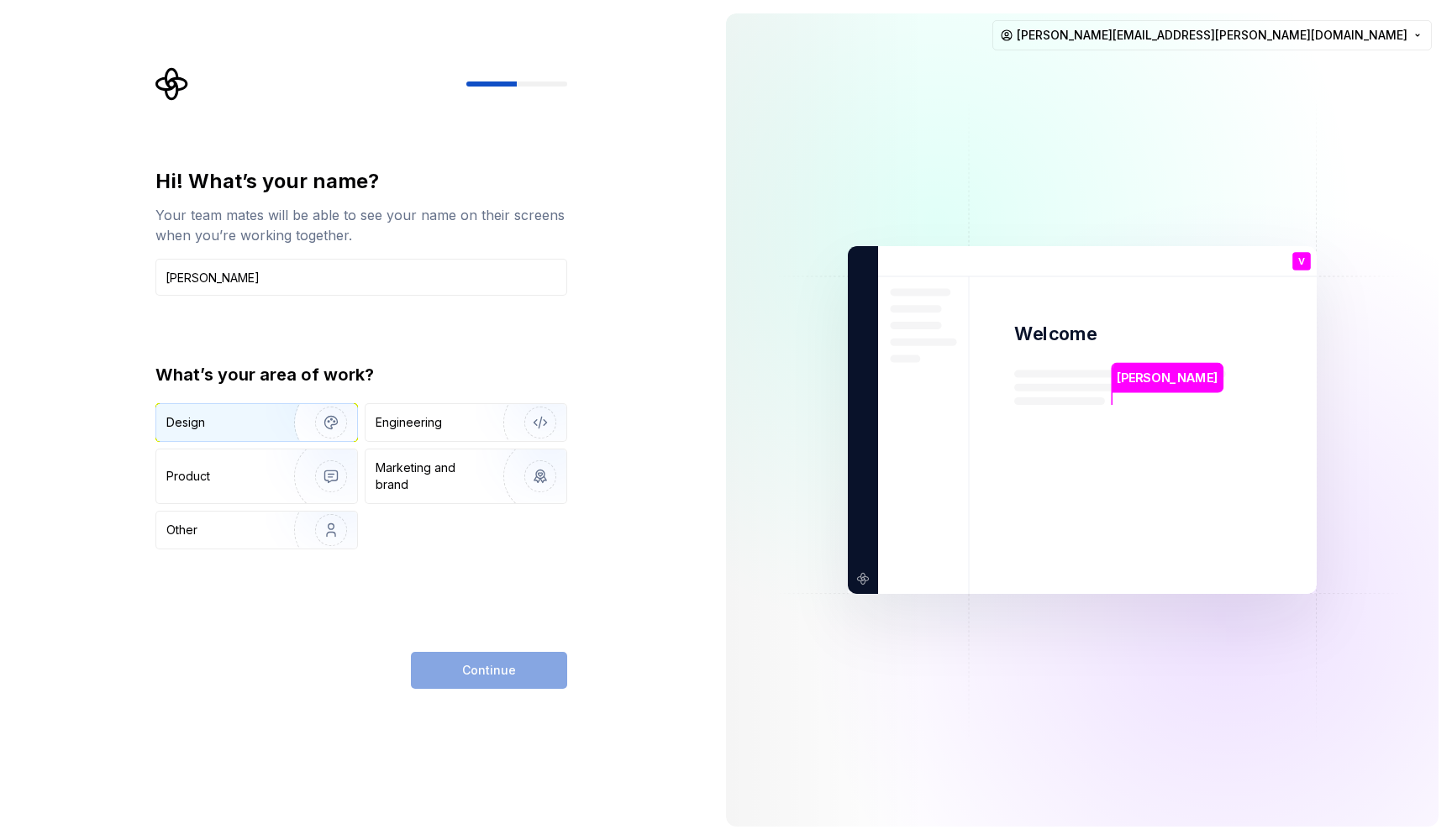
type input "[PERSON_NAME]"
click at [270, 426] on img "button" at bounding box center [320, 422] width 108 height 112
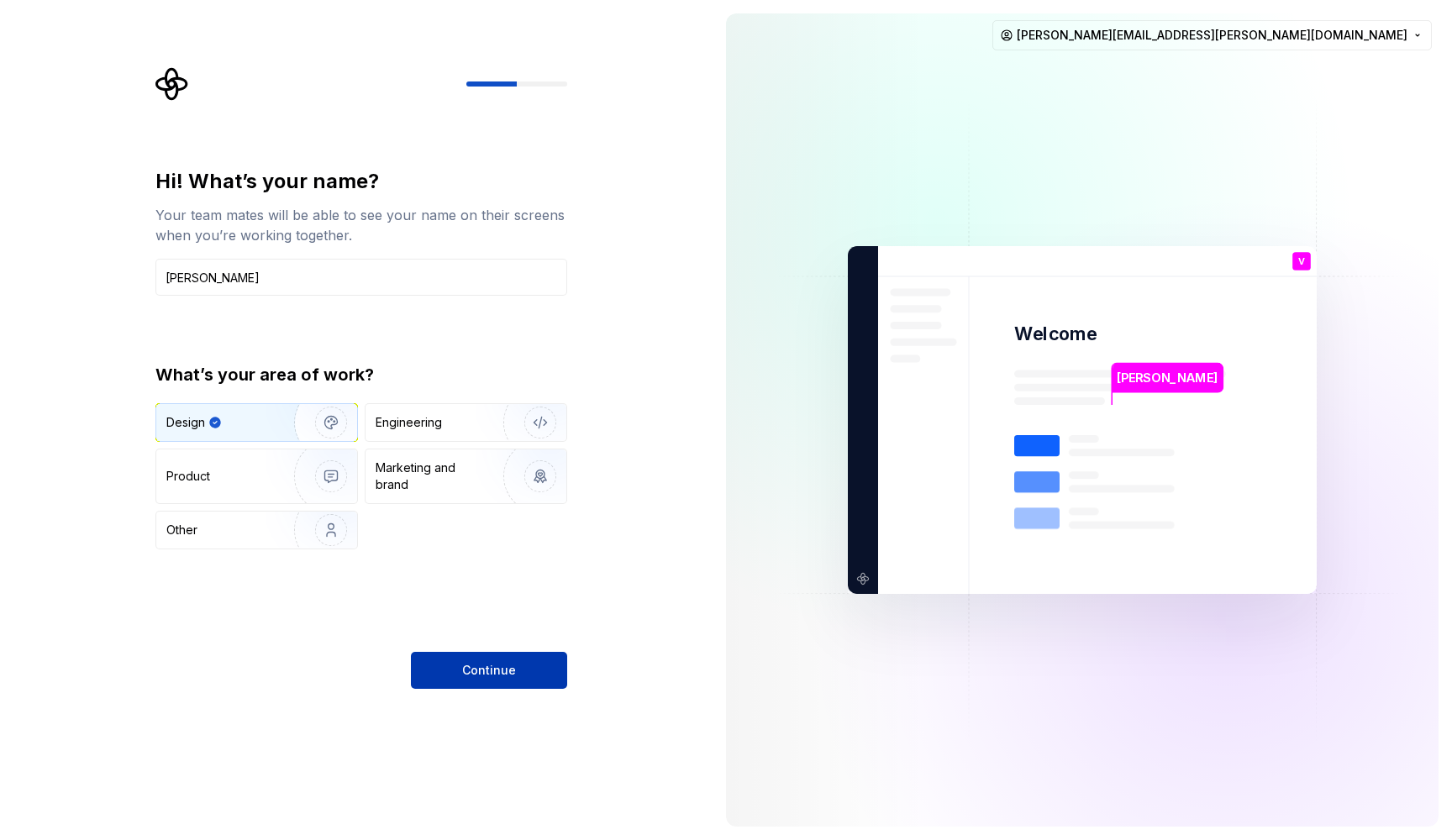
click at [470, 664] on span "Continue" at bounding box center [489, 670] width 54 height 17
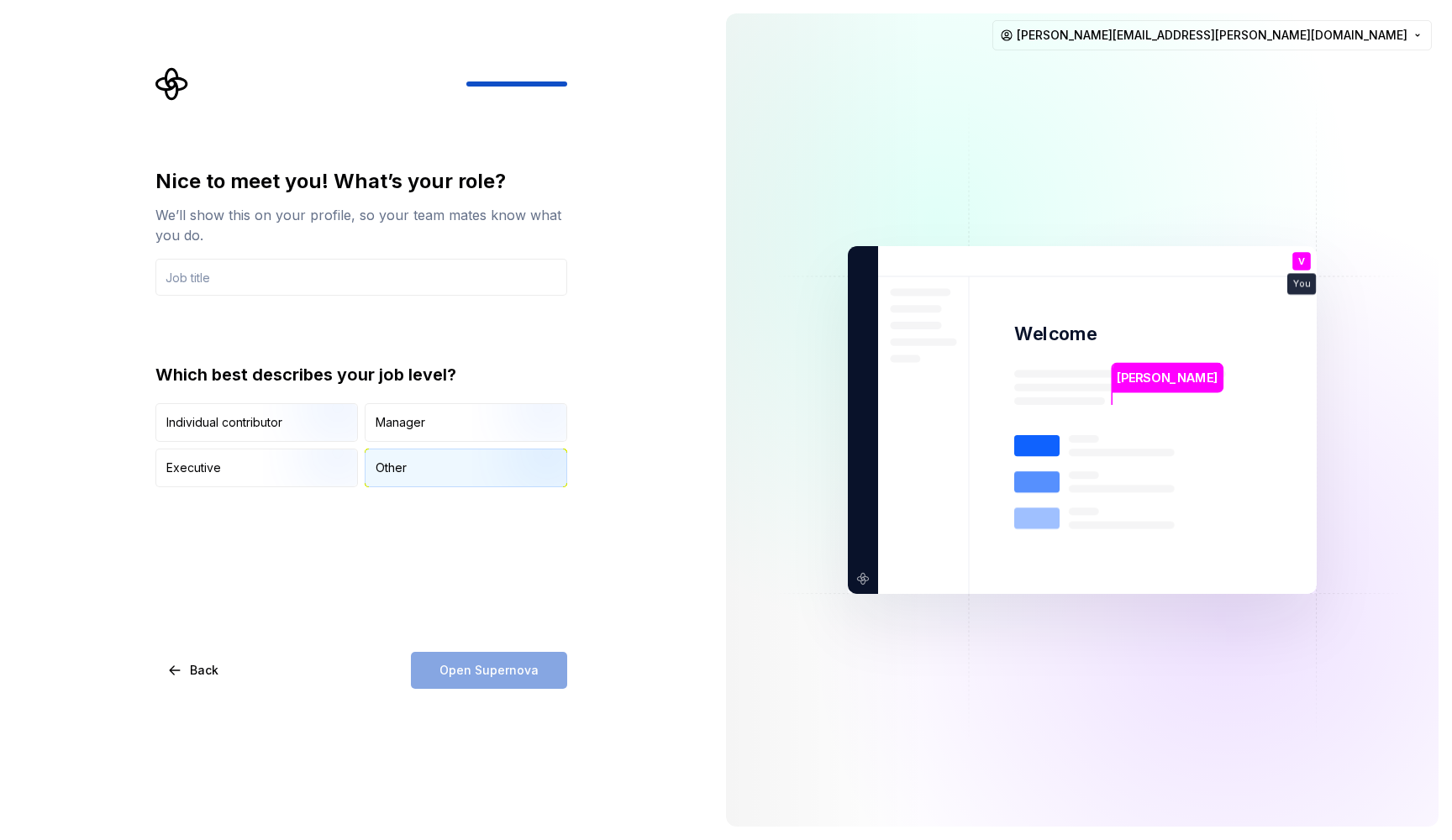
click at [442, 455] on div "Other" at bounding box center [465, 468] width 201 height 37
click at [374, 273] on input "text" at bounding box center [362, 277] width 412 height 37
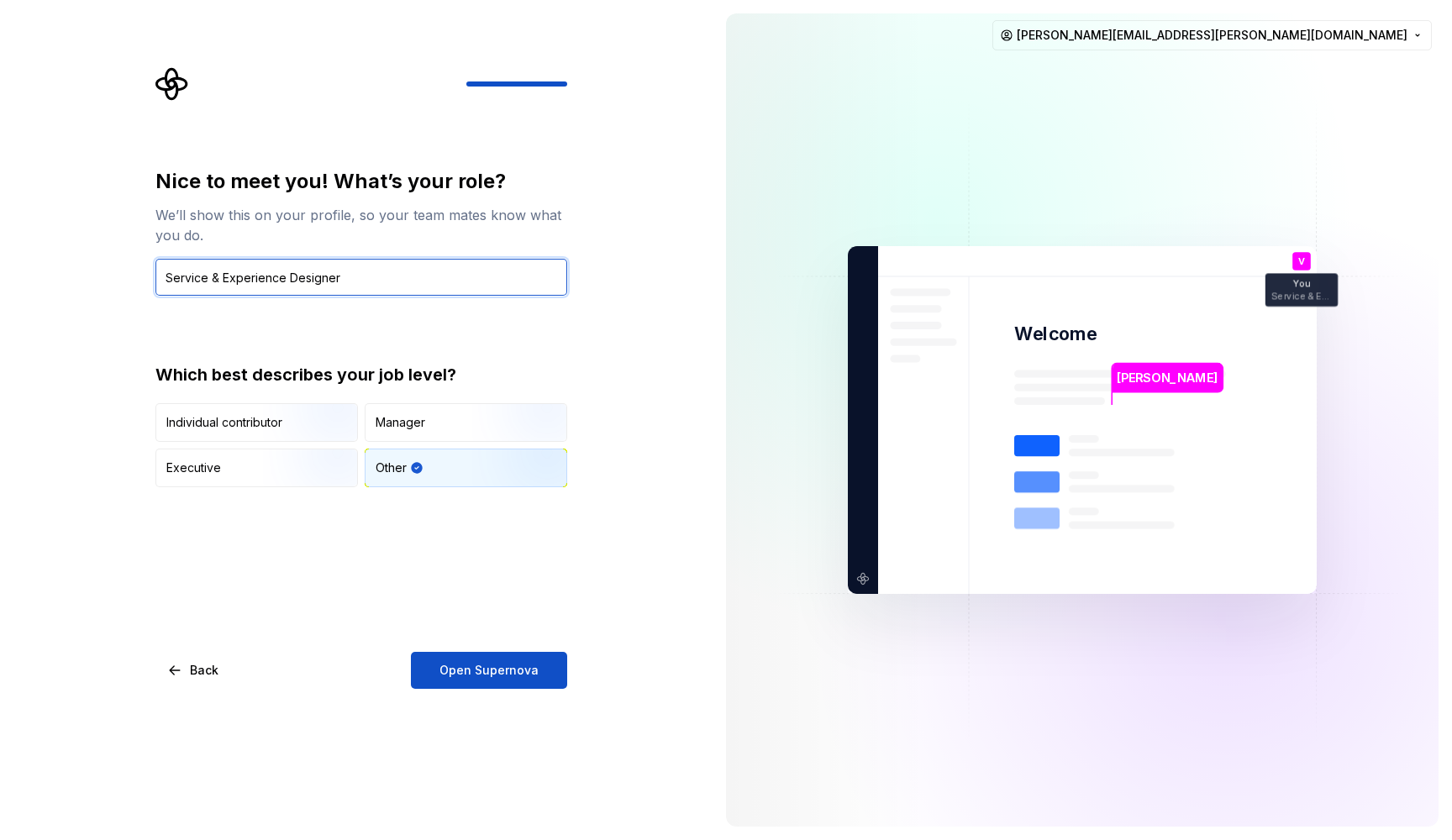
click at [172, 275] on input "Service & Experience Designer" at bounding box center [362, 277] width 412 height 37
click at [203, 273] on input "Senior Service & Experience Designer" at bounding box center [362, 277] width 412 height 37
click at [219, 277] on input "Service & Experience Designer" at bounding box center [362, 277] width 412 height 37
type input "Service & Senior Experience Designer"
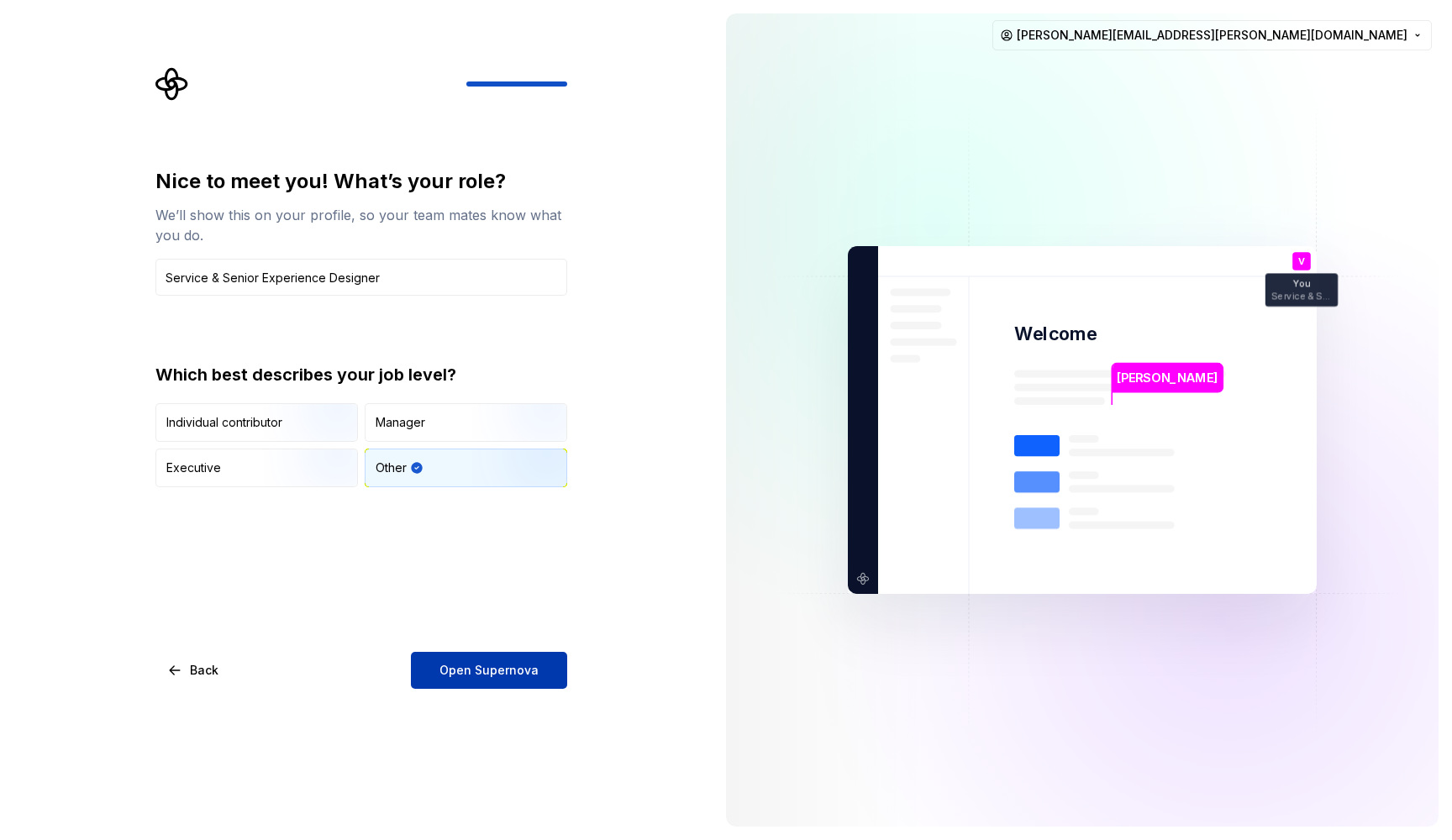
click at [477, 677] on span "Open Supernova" at bounding box center [489, 670] width 99 height 17
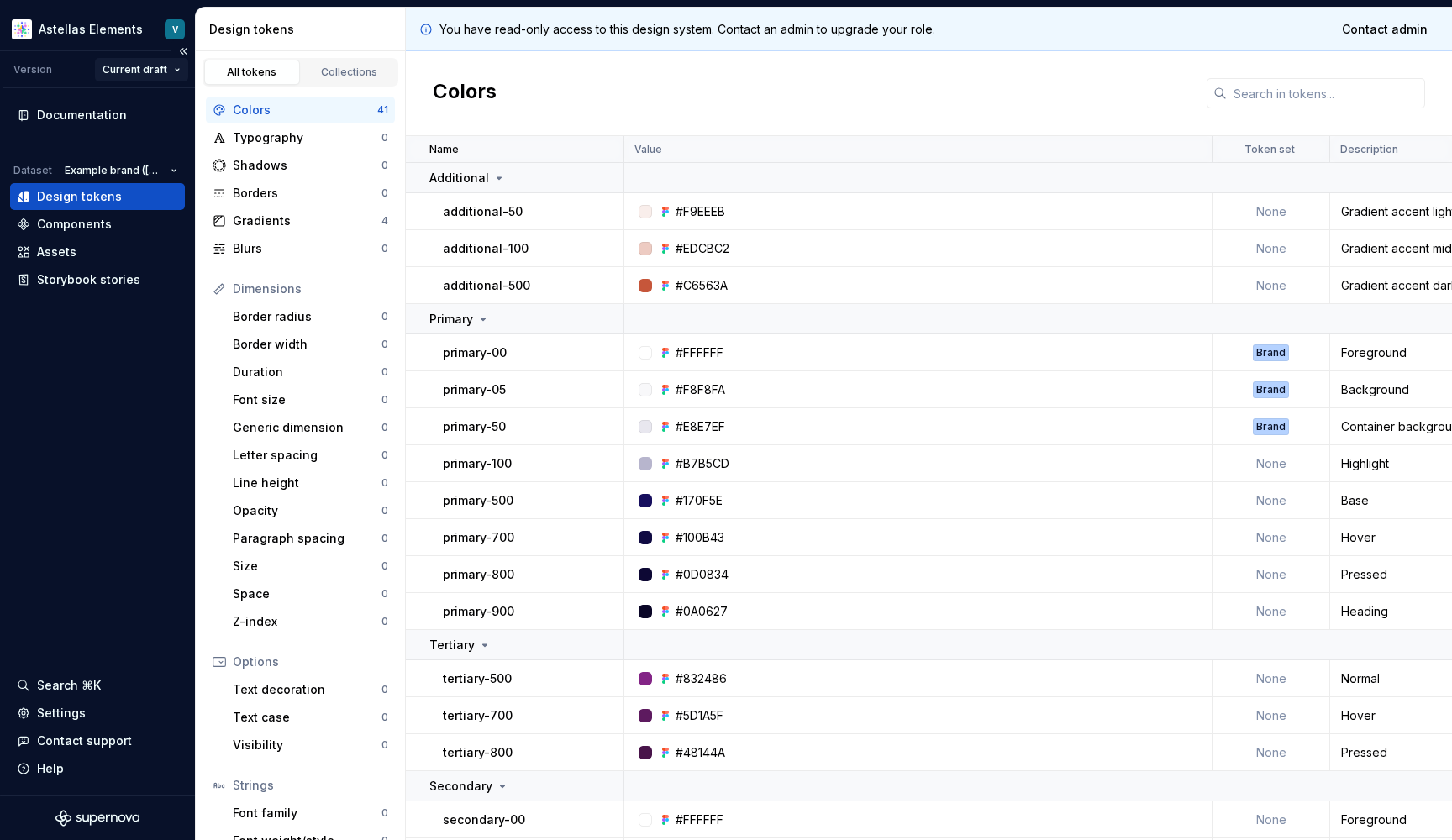
click at [128, 67] on html "Astellas Elements V Version Current draft Documentation Dataset Example brand (…" at bounding box center [726, 420] width 1452 height 840
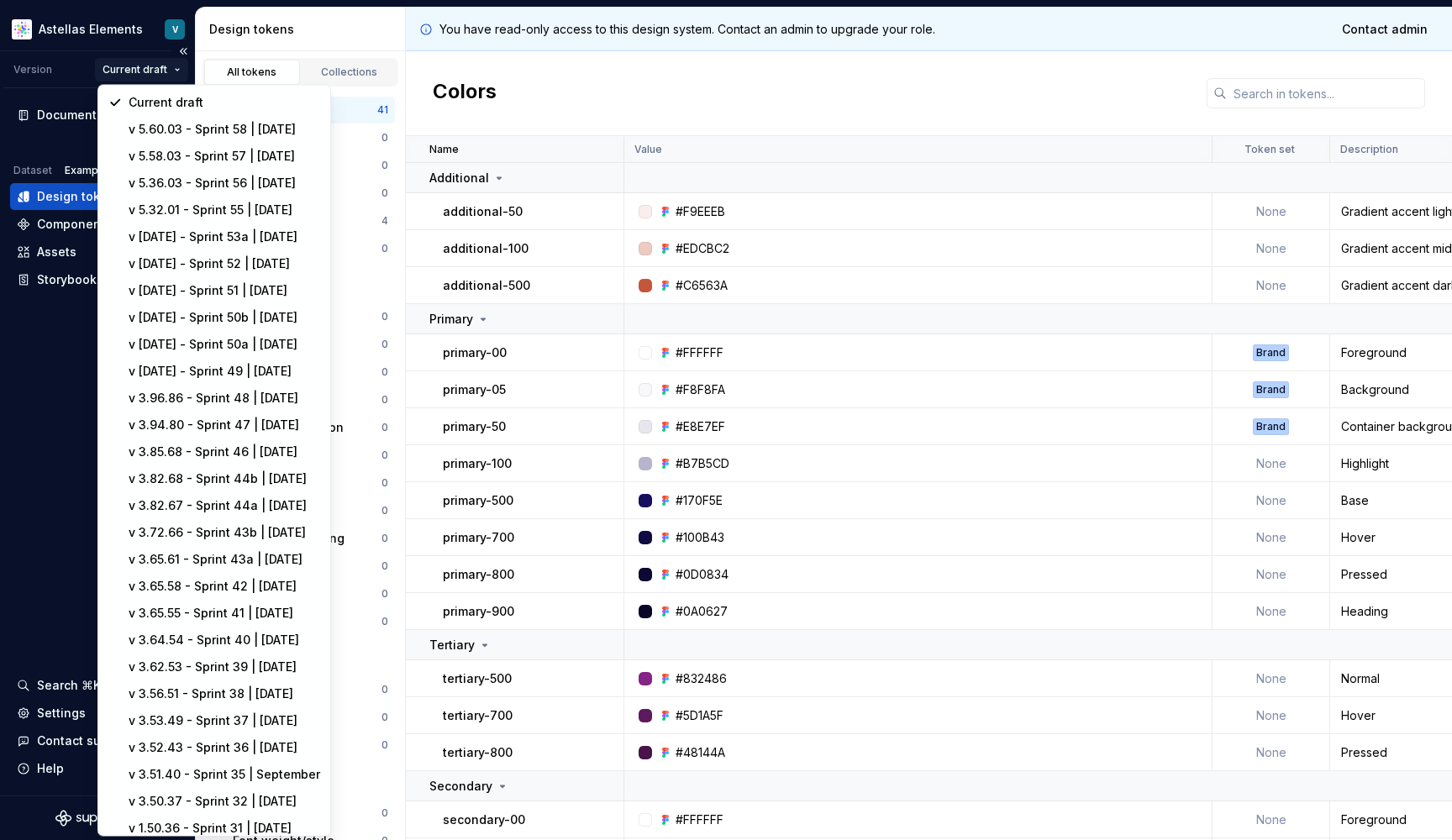
click at [128, 67] on html "Astellas Elements V Version Current draft Documentation Dataset Example brand (…" at bounding box center [726, 420] width 1452 height 840
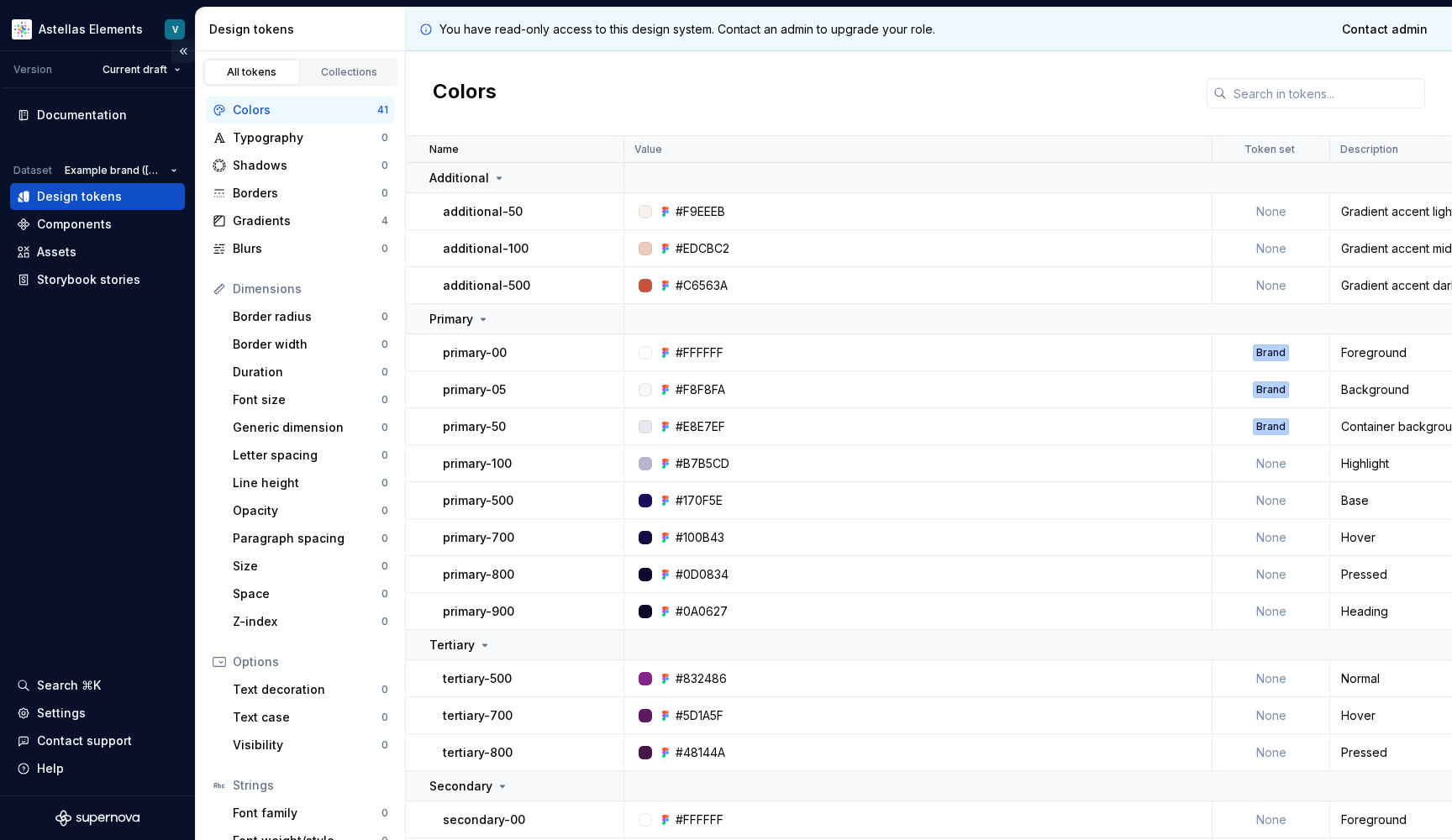
click at [181, 47] on button "Collapse sidebar" at bounding box center [183, 51] width 23 height 23
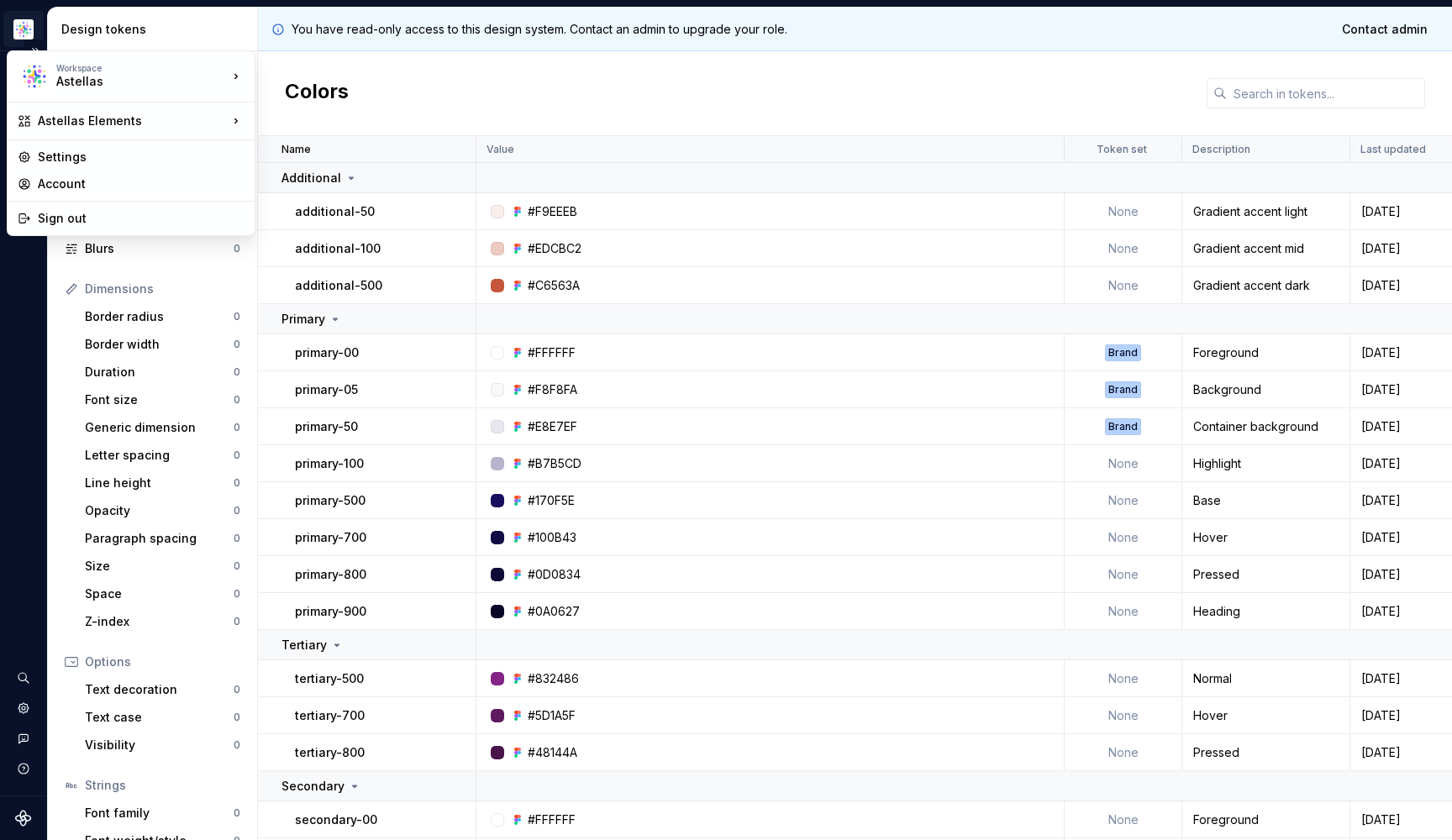
click at [24, 23] on html "Astellas Elements V Dataset Example brand (US) Design tokens All tokens Collect…" at bounding box center [726, 420] width 1452 height 840
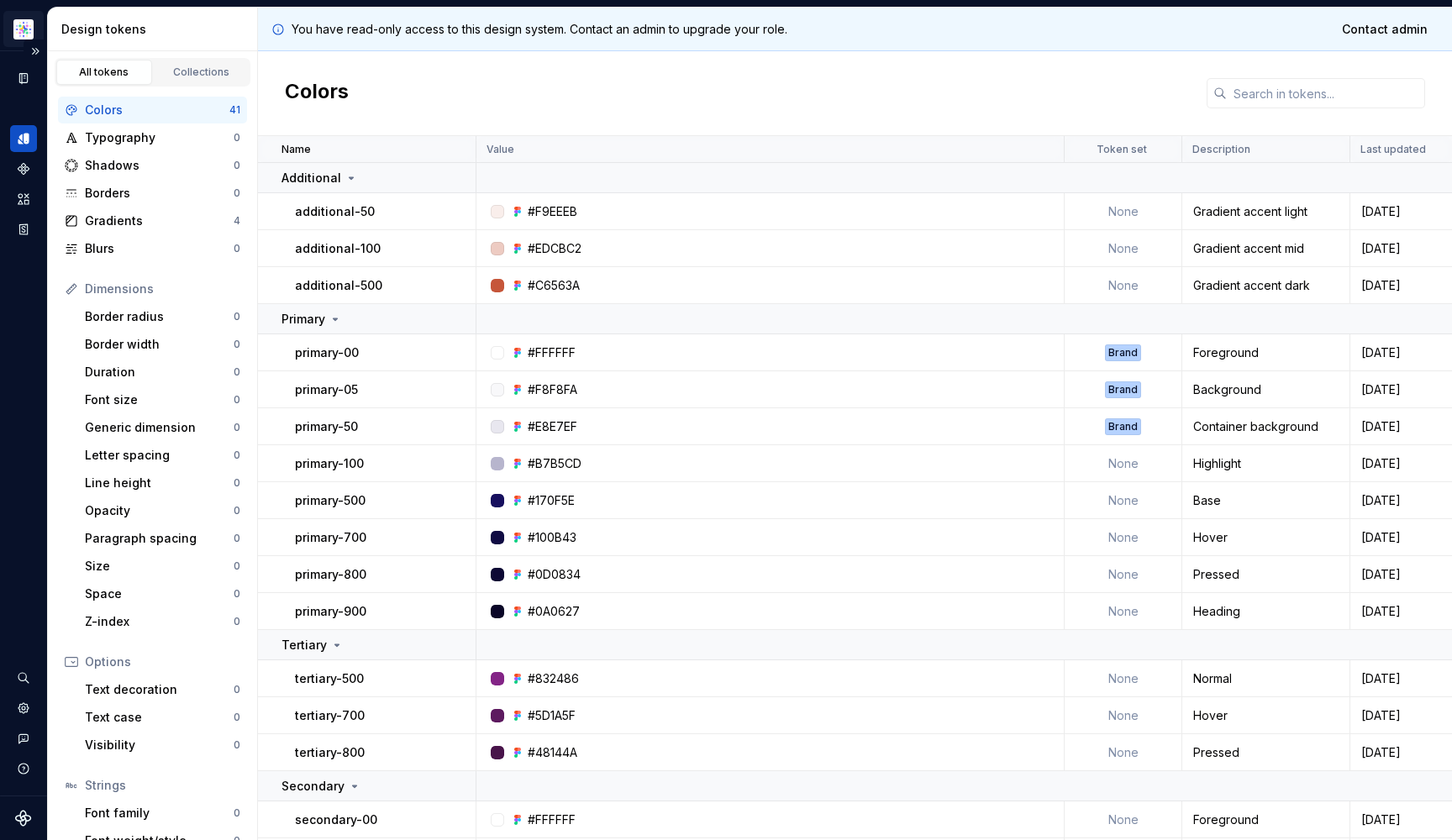
click at [24, 23] on html "Astellas Elements V Dataset Example brand (US) Design tokens All tokens Collect…" at bounding box center [726, 420] width 1452 height 840
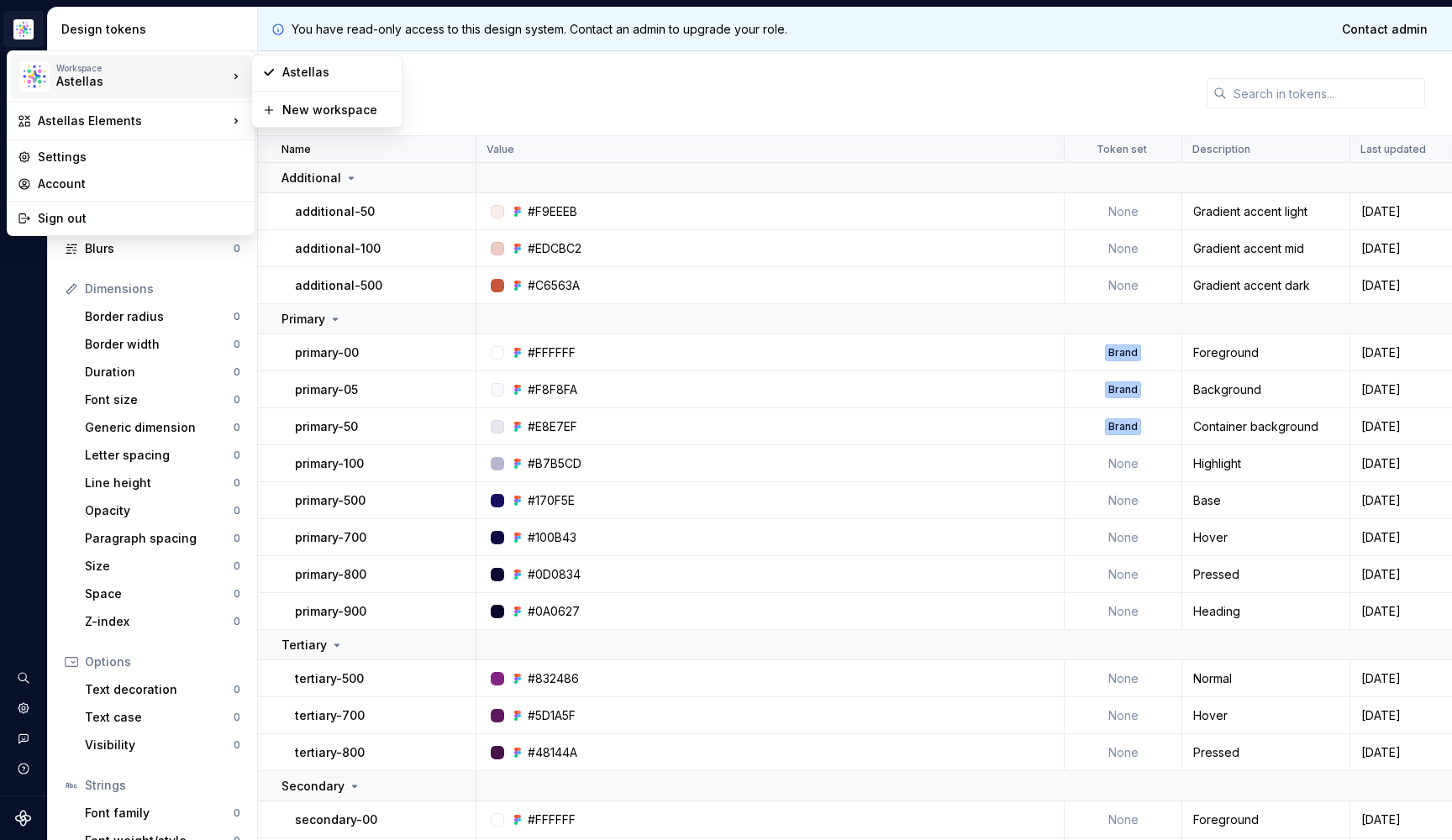
click at [99, 65] on div "Workspace" at bounding box center [142, 68] width 172 height 10
click at [285, 68] on div "Astellas" at bounding box center [337, 72] width 109 height 17
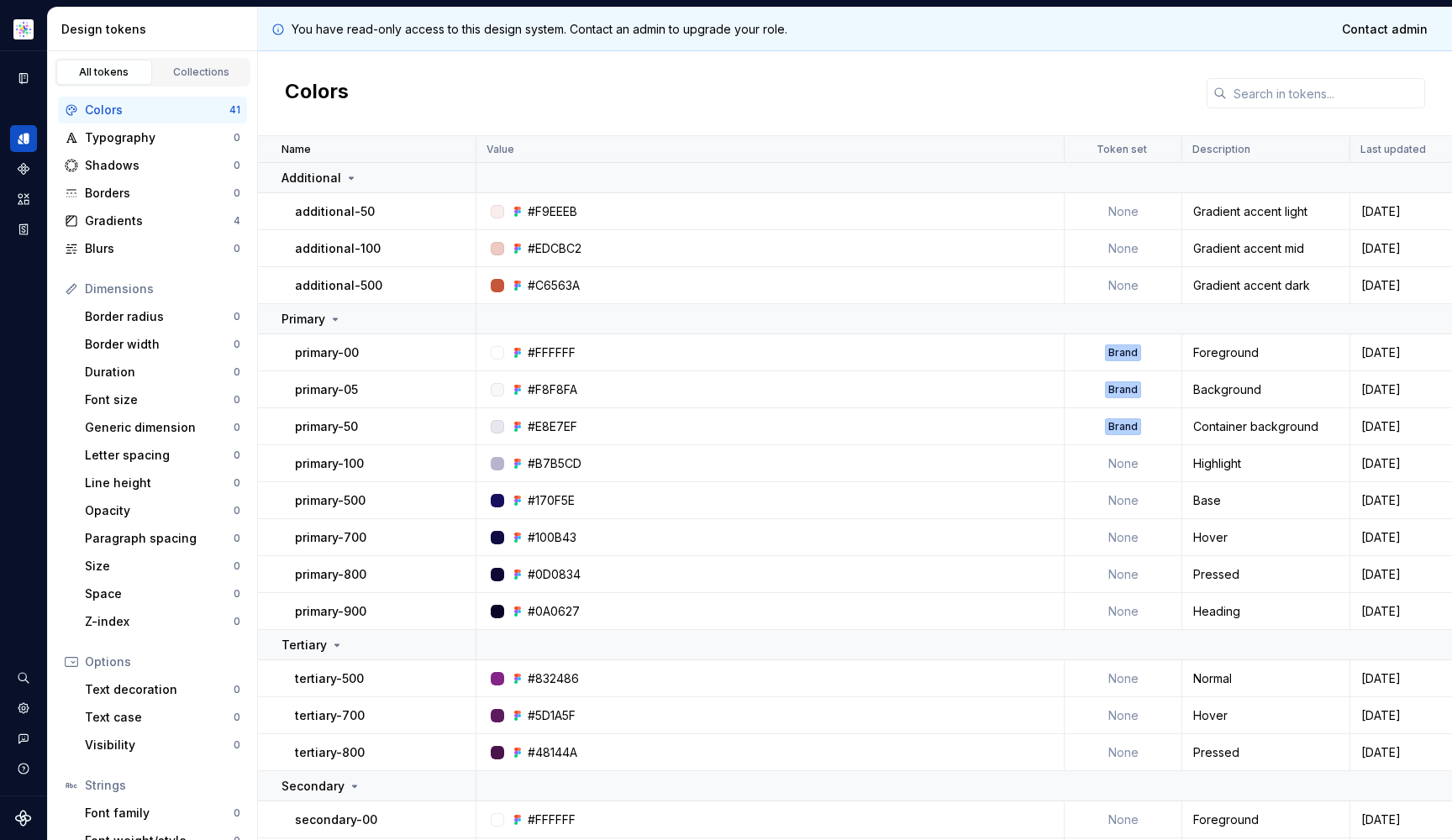
click at [93, 24] on div "Design tokens" at bounding box center [156, 30] width 189 height 17
click at [177, 65] on link "Collections" at bounding box center [201, 71] width 96 height 25
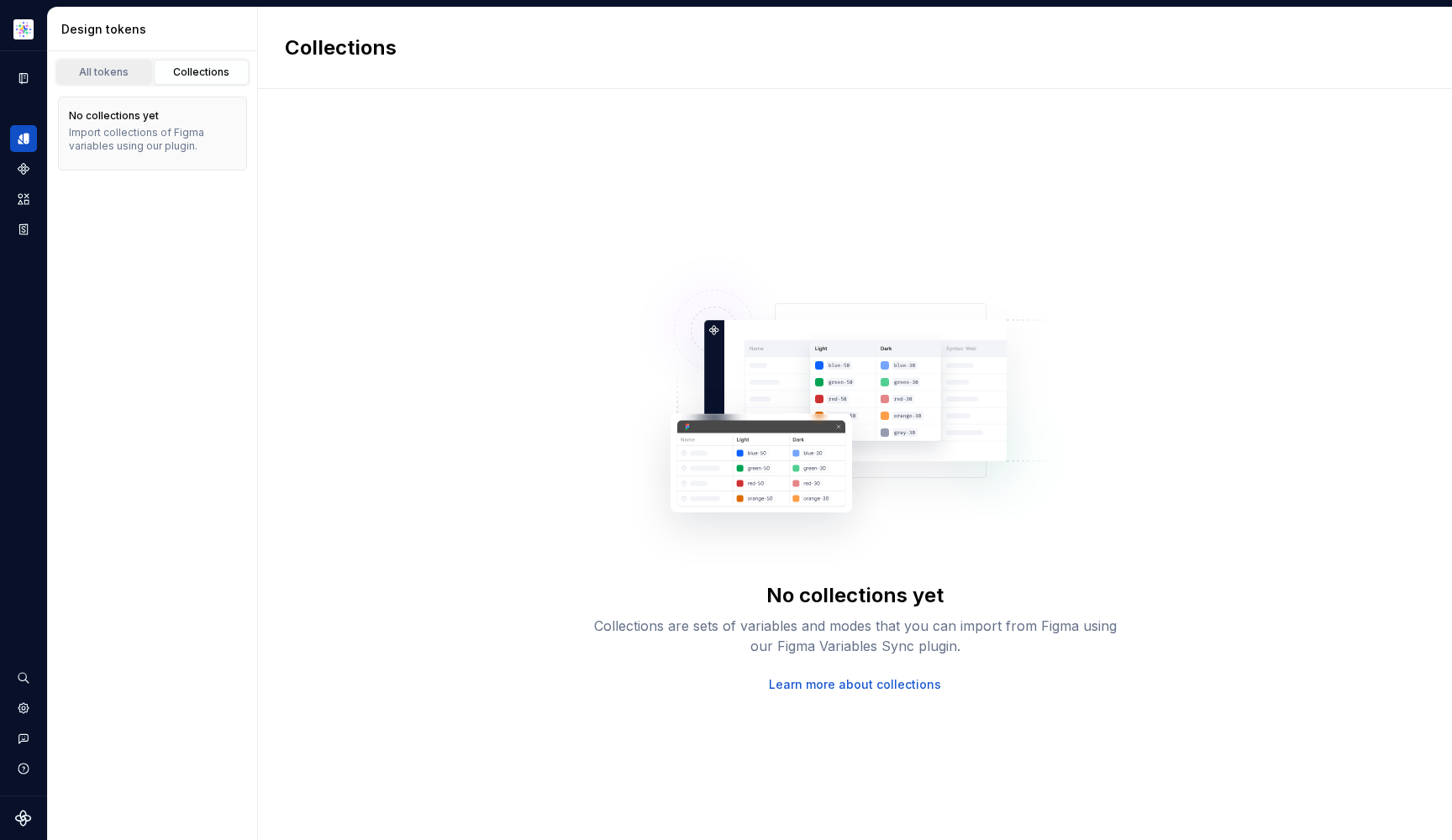
click at [110, 70] on div "All tokens" at bounding box center [104, 72] width 84 height 13
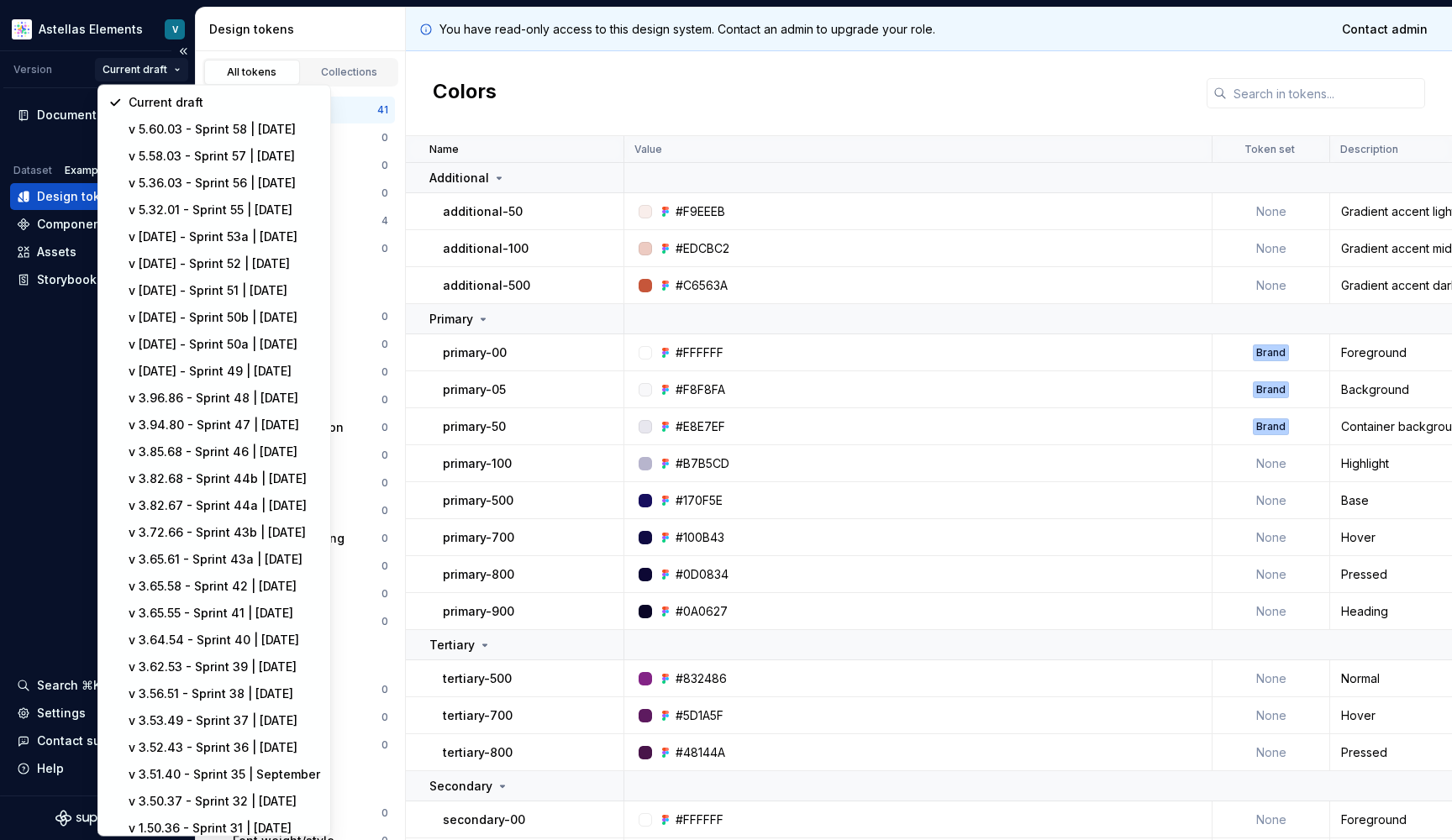
click at [174, 70] on html "Astellas Elements V Version Current draft Documentation Dataset Example brand (…" at bounding box center [726, 420] width 1452 height 840
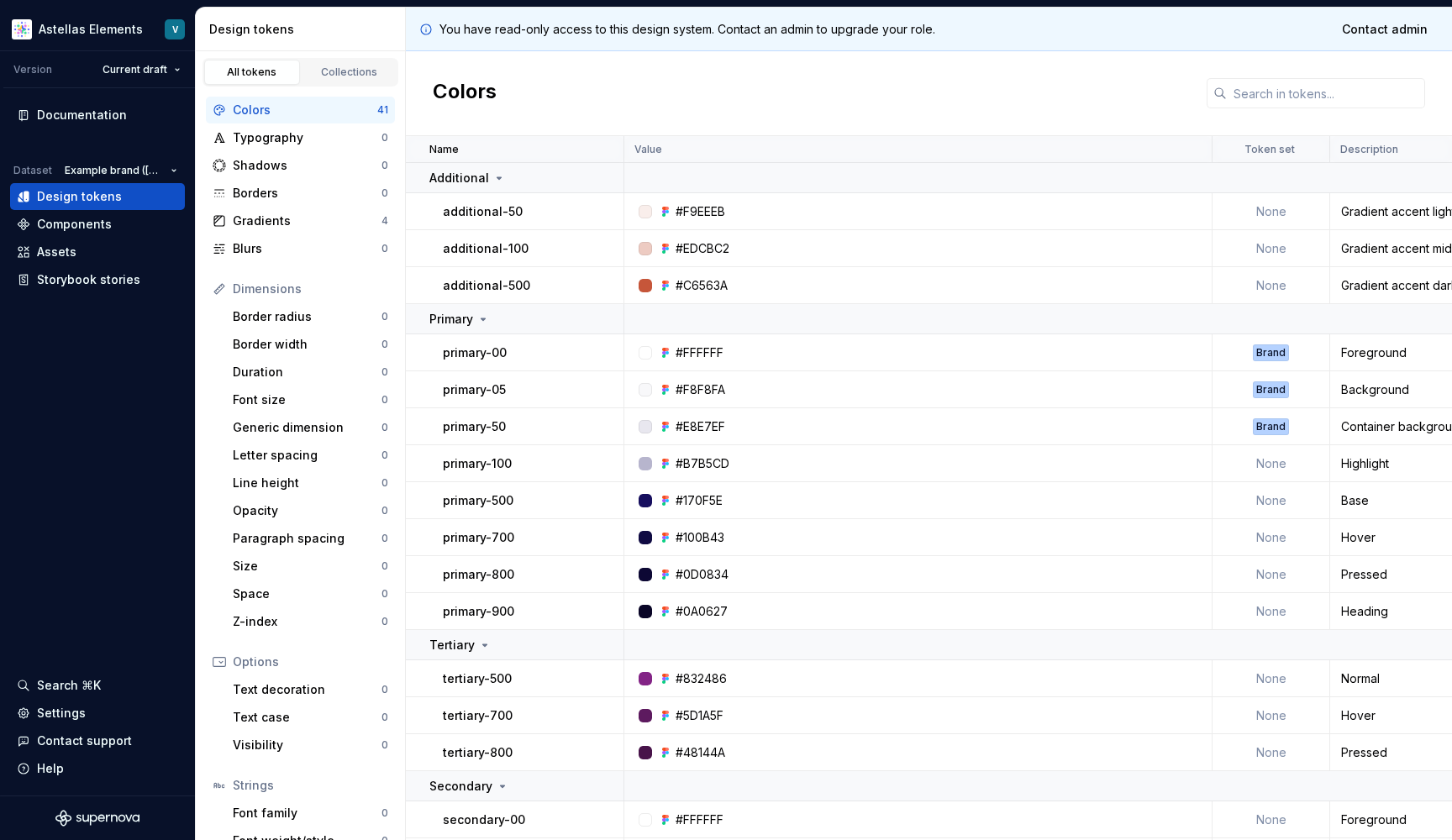
click at [155, 47] on html "Astellas Elements V Version Current draft Documentation Dataset Example brand (…" at bounding box center [726, 420] width 1452 height 840
click at [25, 22] on html "Astellas Elements V Version Current draft Documentation Dataset Example brand (…" at bounding box center [726, 420] width 1452 height 840
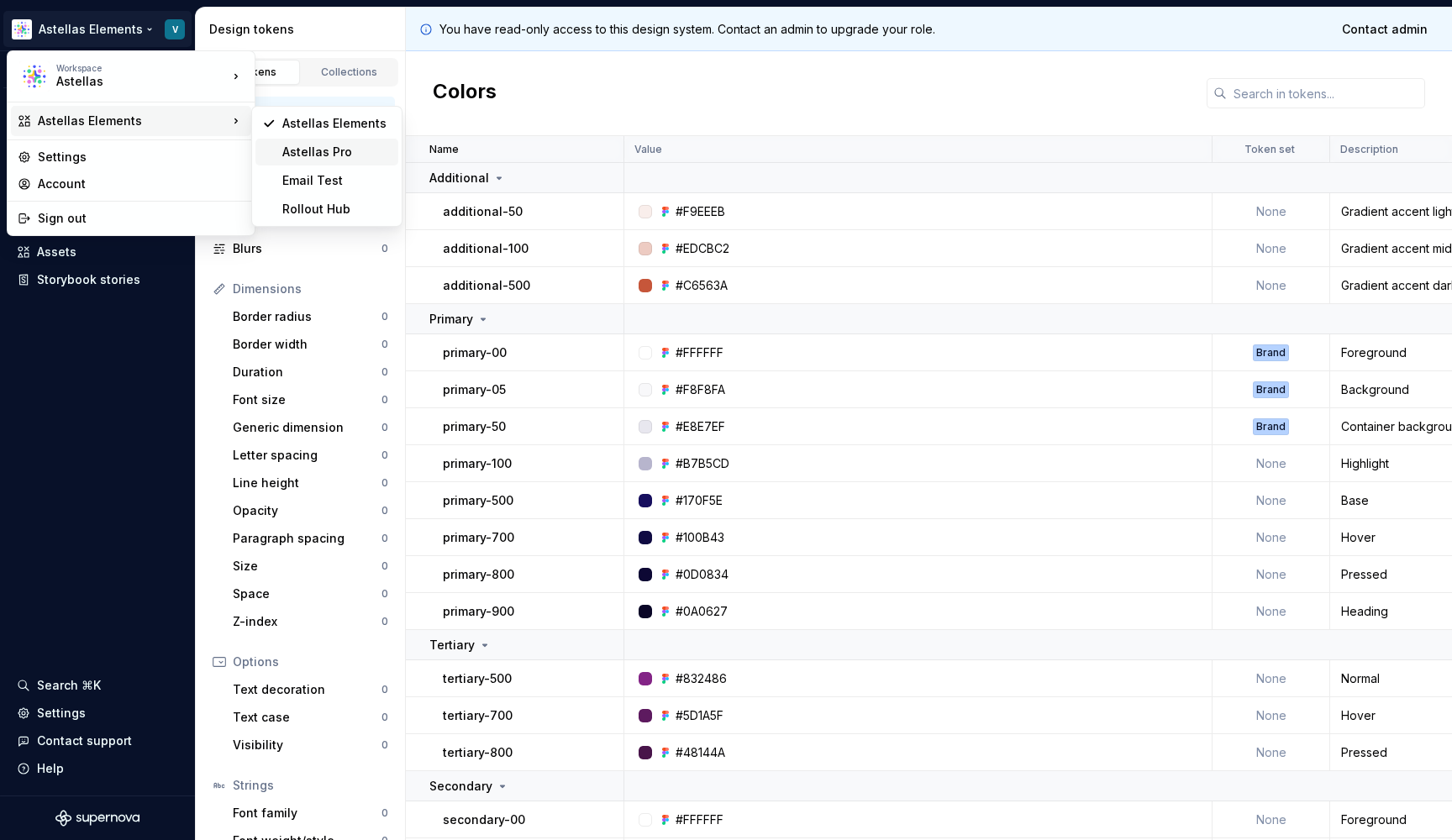
click at [327, 156] on div "Astellas Pro" at bounding box center [337, 152] width 109 height 17
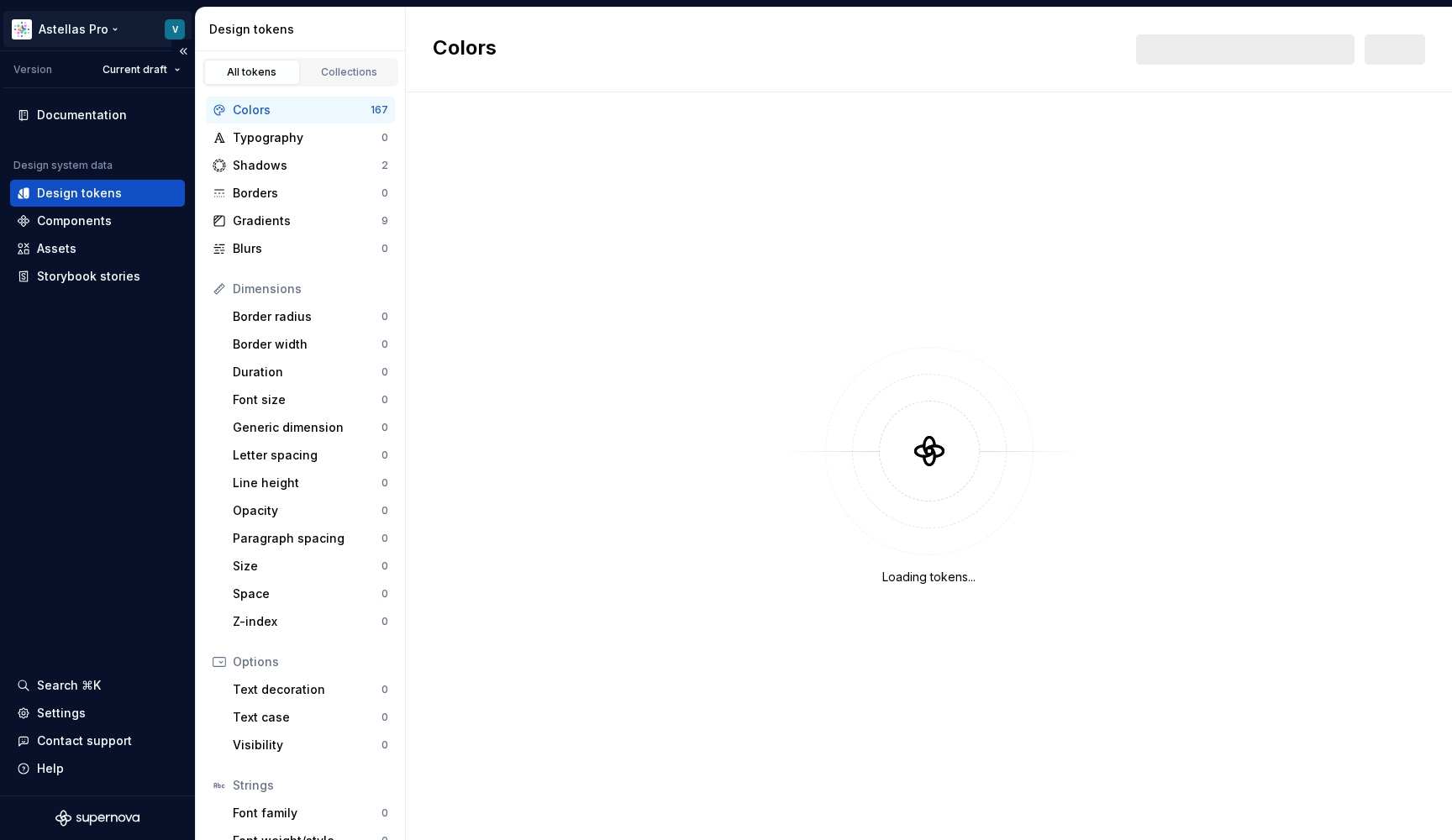
click at [160, 32] on html "Astellas Pro V Version Current draft Documentation Design system data Design to…" at bounding box center [726, 420] width 1452 height 840
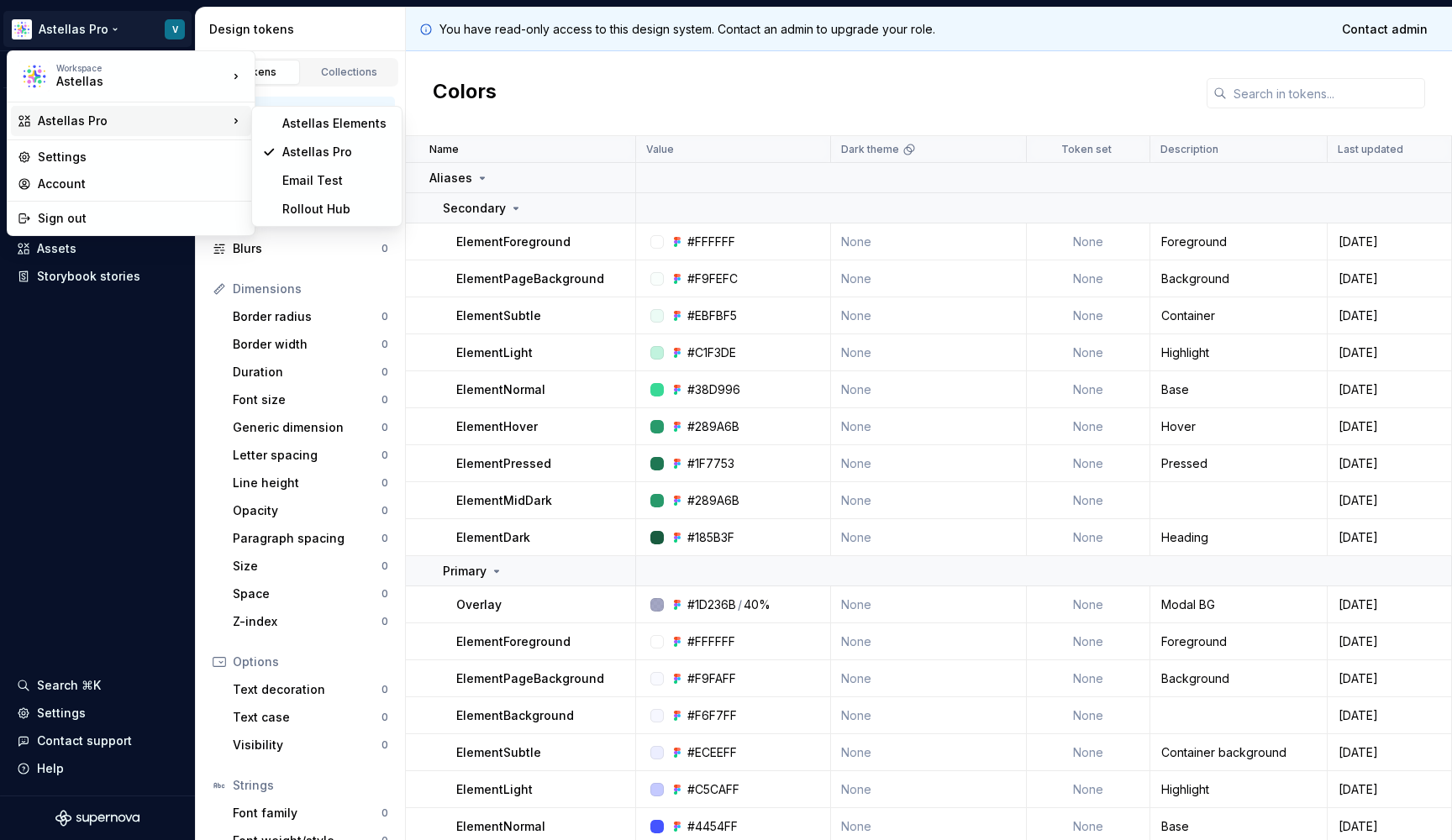
click at [156, 121] on div "Astellas Pro" at bounding box center [133, 121] width 190 height 17
click at [294, 124] on div "Astellas Elements" at bounding box center [337, 123] width 109 height 17
